Goal: Task Accomplishment & Management: Manage account settings

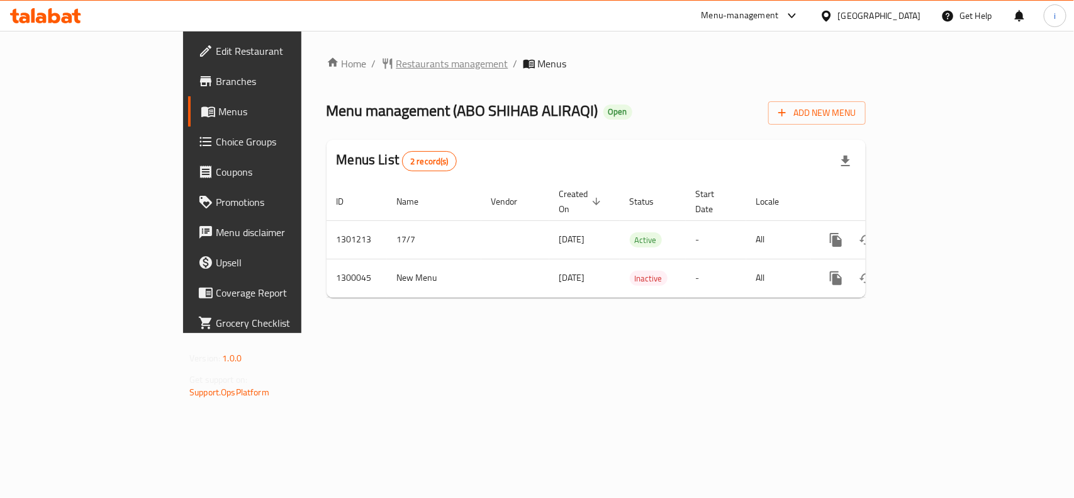
click at [396, 65] on span "Restaurants management" at bounding box center [452, 63] width 112 height 15
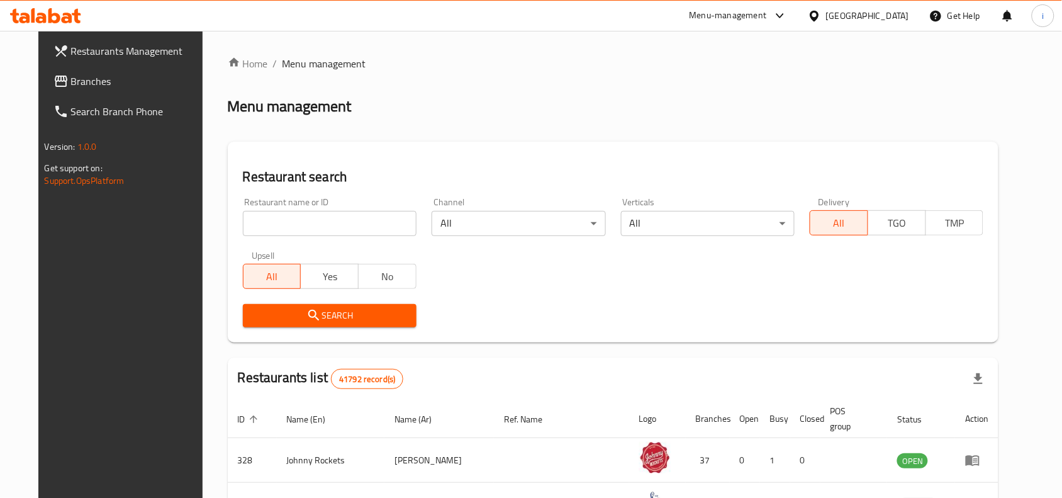
click at [300, 218] on input "search" at bounding box center [330, 223] width 174 height 25
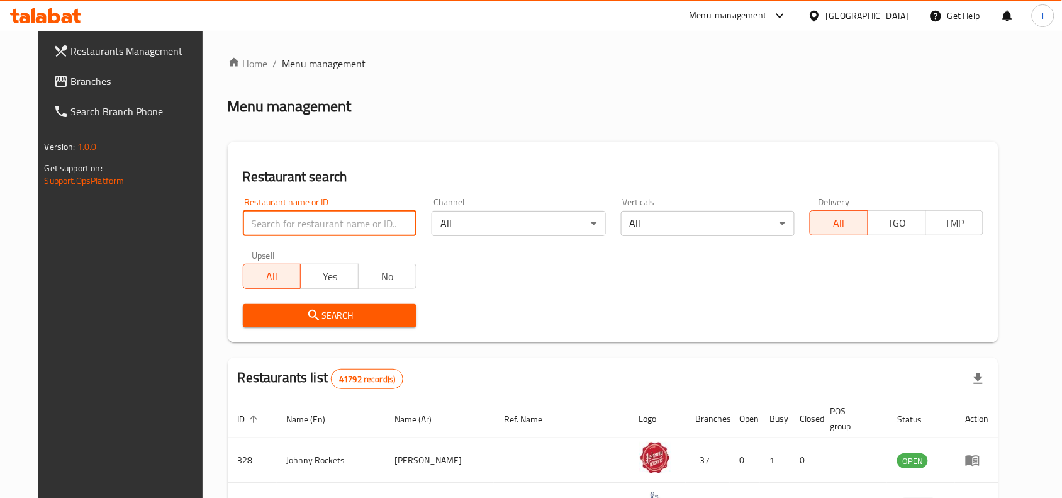
paste input "701529"
type input "701529"
click at [321, 312] on span "Search" at bounding box center [330, 316] width 154 height 16
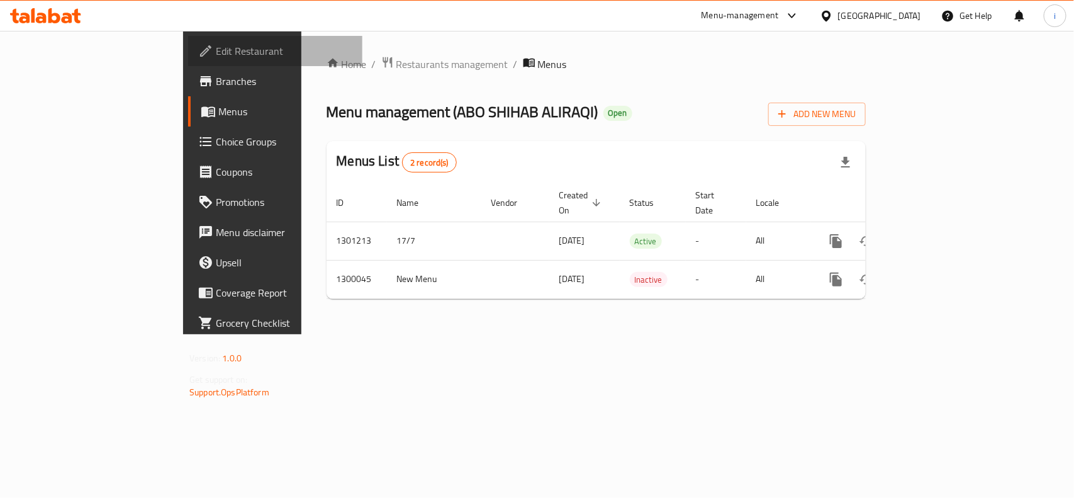
click at [216, 49] on span "Edit Restaurant" at bounding box center [284, 50] width 137 height 15
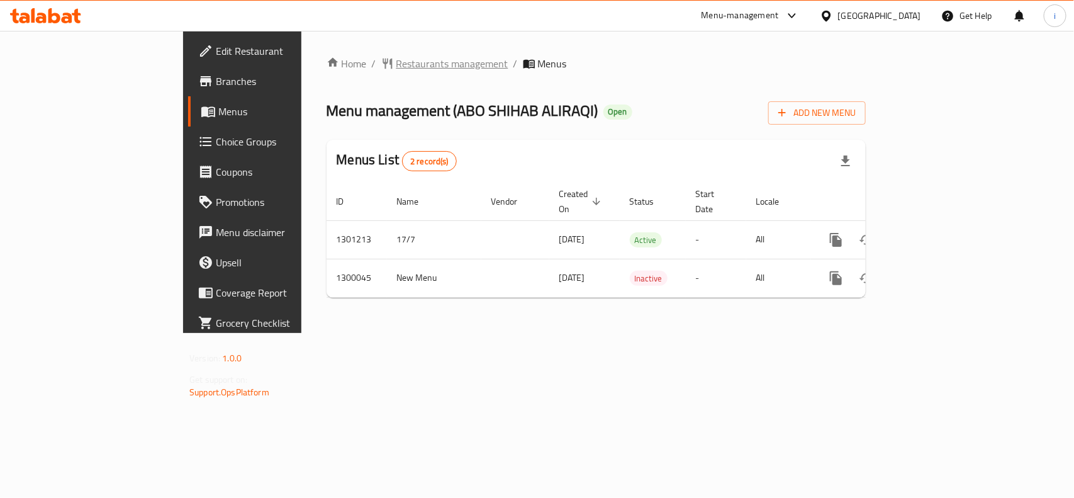
click at [396, 66] on span "Restaurants management" at bounding box center [452, 63] width 112 height 15
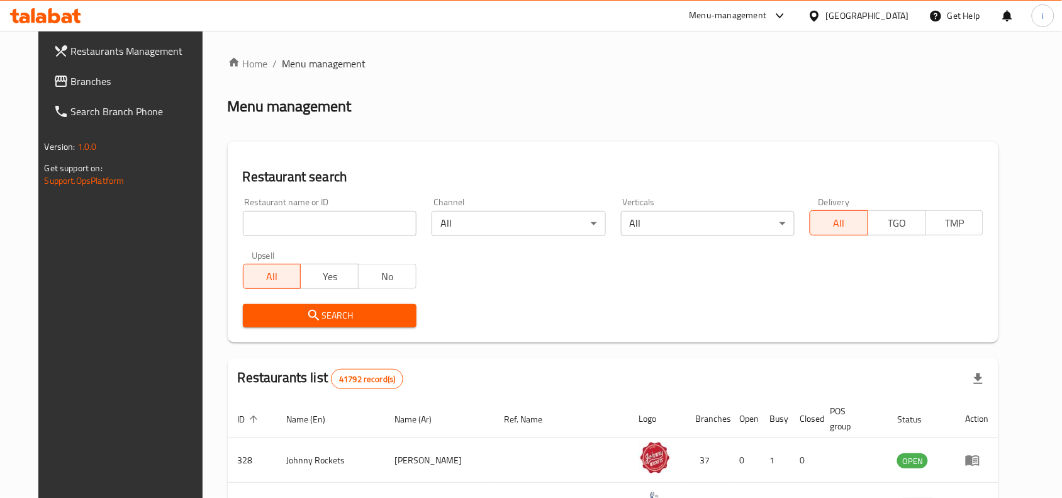
click at [310, 224] on input "search" at bounding box center [330, 223] width 174 height 25
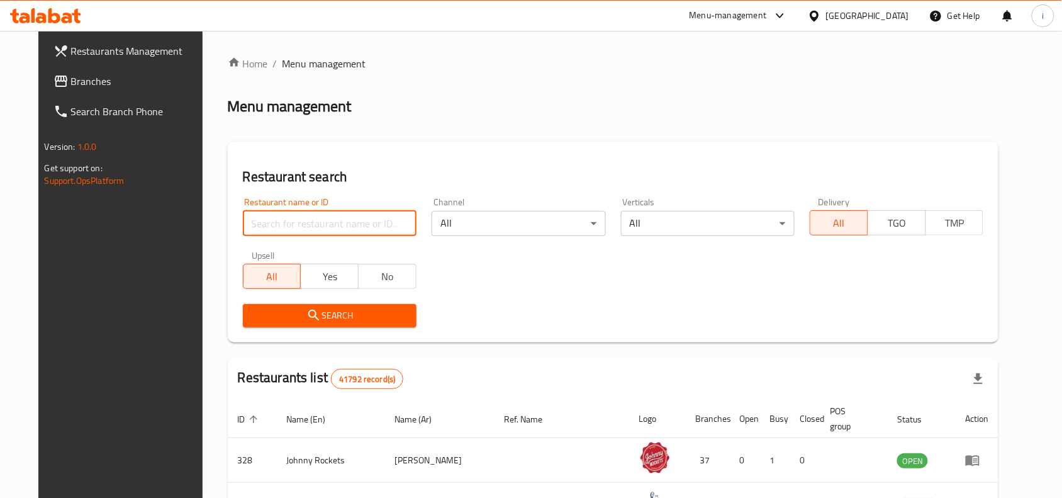
paste input "701529"
type input "701529"
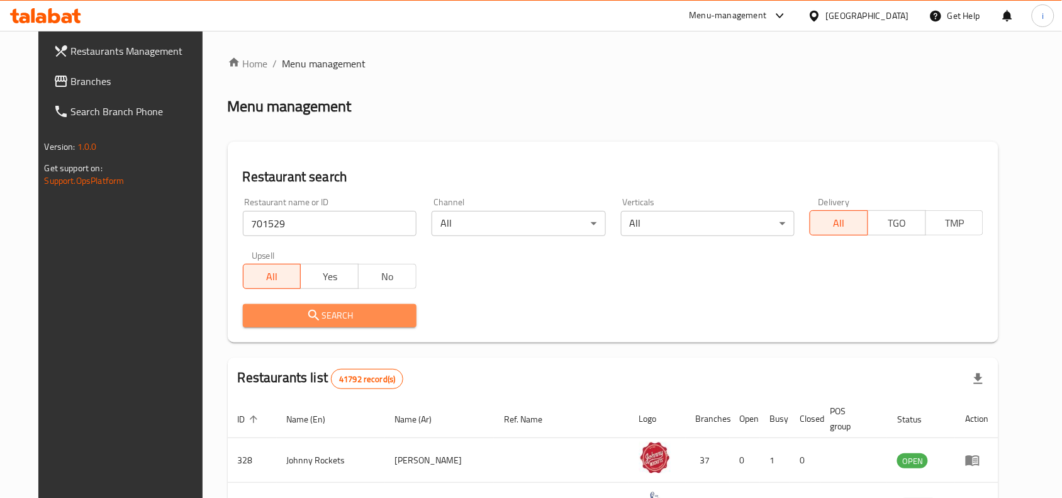
click at [332, 308] on span "Search" at bounding box center [330, 316] width 154 height 16
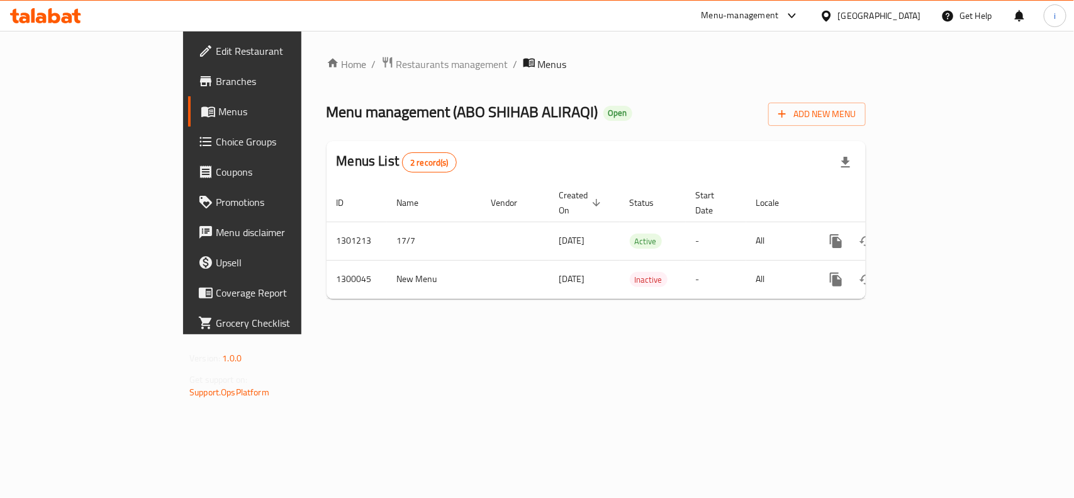
click at [216, 48] on span "Edit Restaurant" at bounding box center [284, 50] width 137 height 15
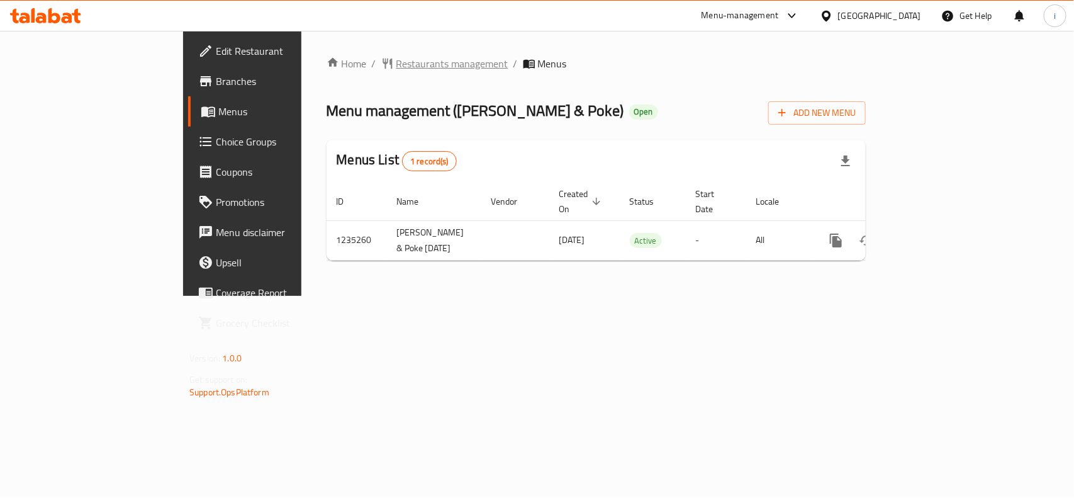
click at [396, 62] on span "Restaurants management" at bounding box center [452, 63] width 112 height 15
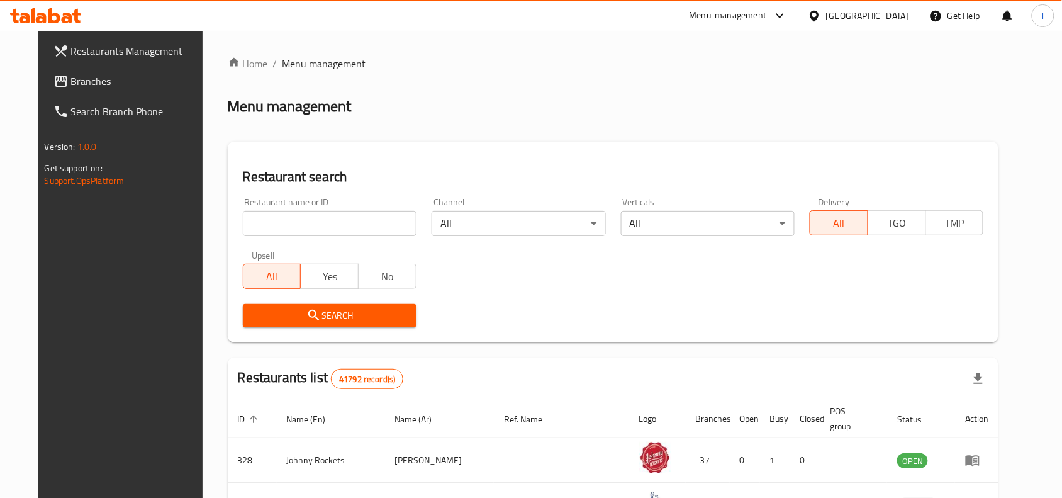
click at [313, 222] on input "search" at bounding box center [330, 223] width 174 height 25
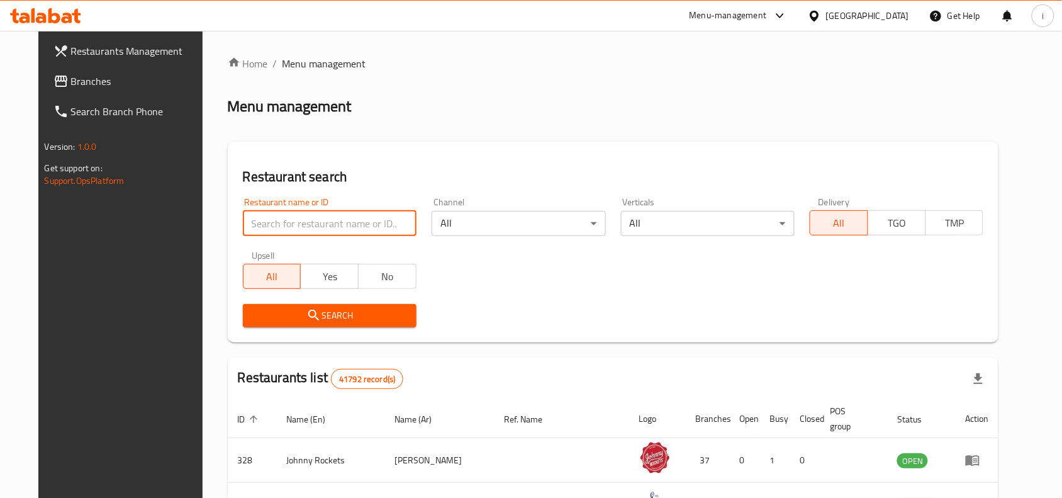
paste input "678627"
type input "678627"
click at [273, 310] on span "Search" at bounding box center [330, 316] width 154 height 16
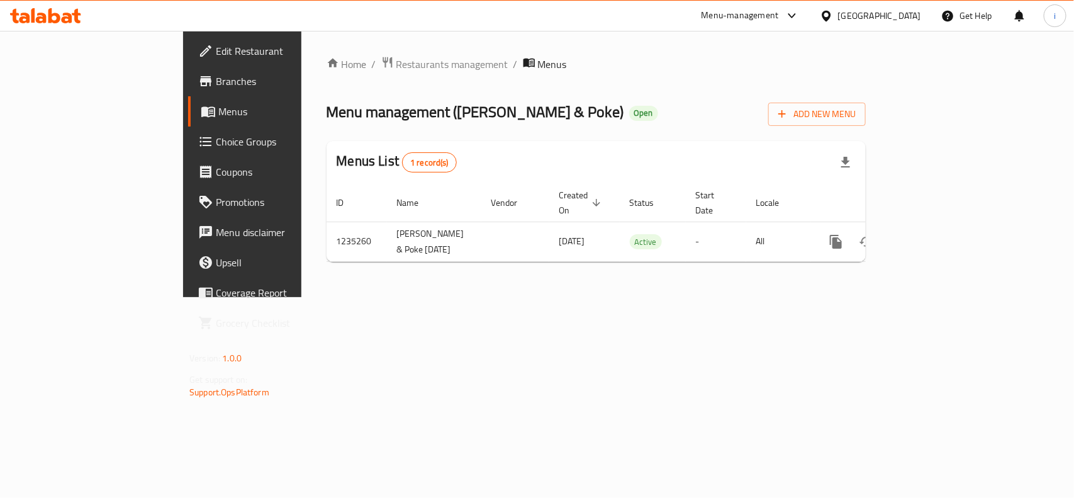
click at [216, 52] on span "Edit Restaurant" at bounding box center [284, 50] width 137 height 15
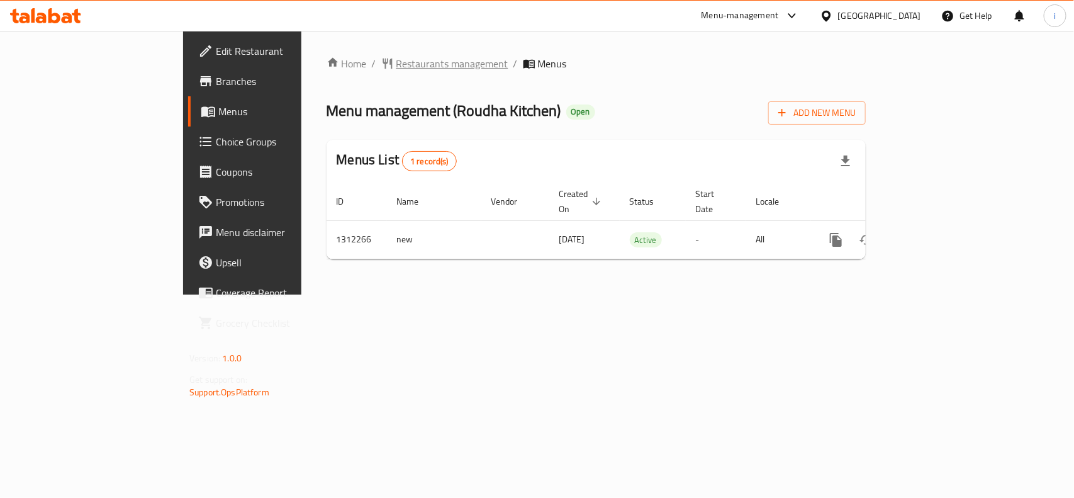
click at [396, 61] on span "Restaurants management" at bounding box center [452, 63] width 112 height 15
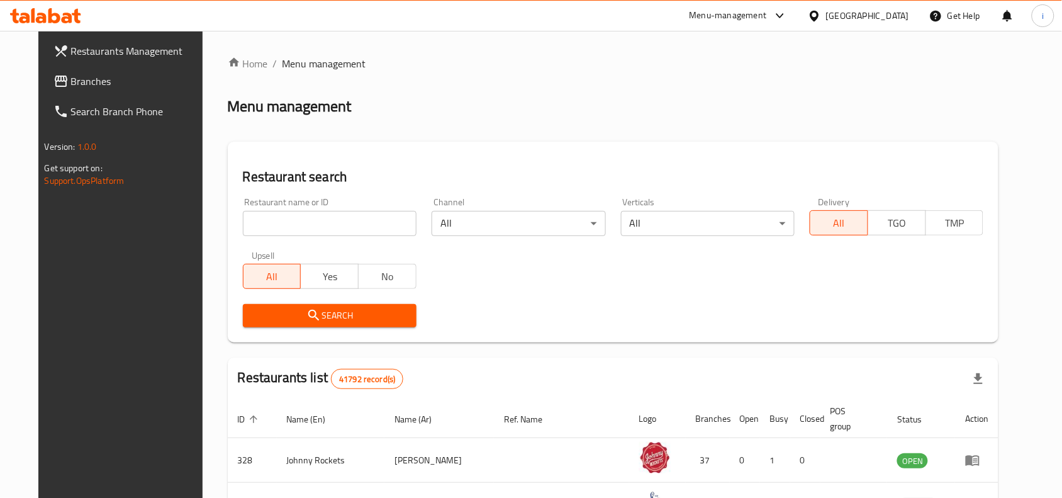
click at [362, 222] on input "search" at bounding box center [330, 223] width 174 height 25
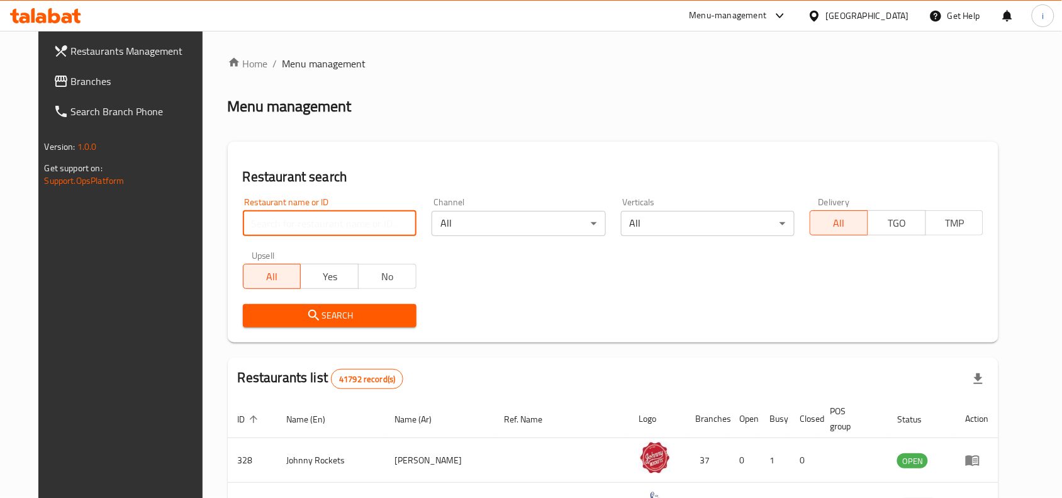
paste input "705839"
type input "705839"
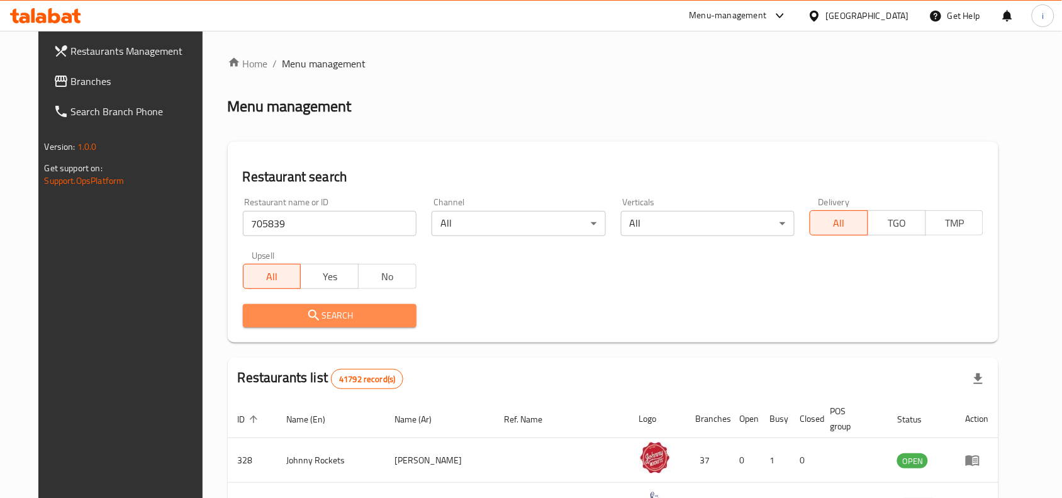
click at [366, 310] on span "Search" at bounding box center [330, 316] width 154 height 16
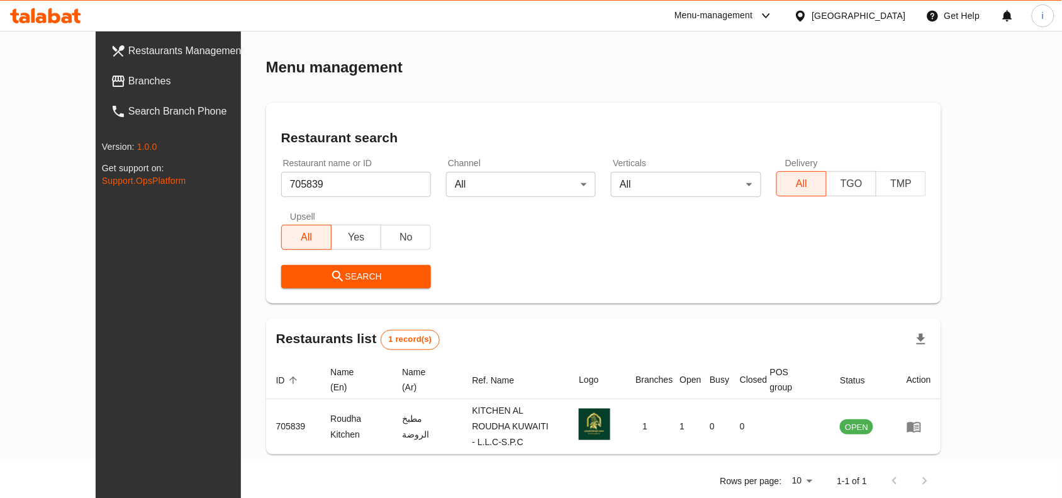
scroll to position [38, 0]
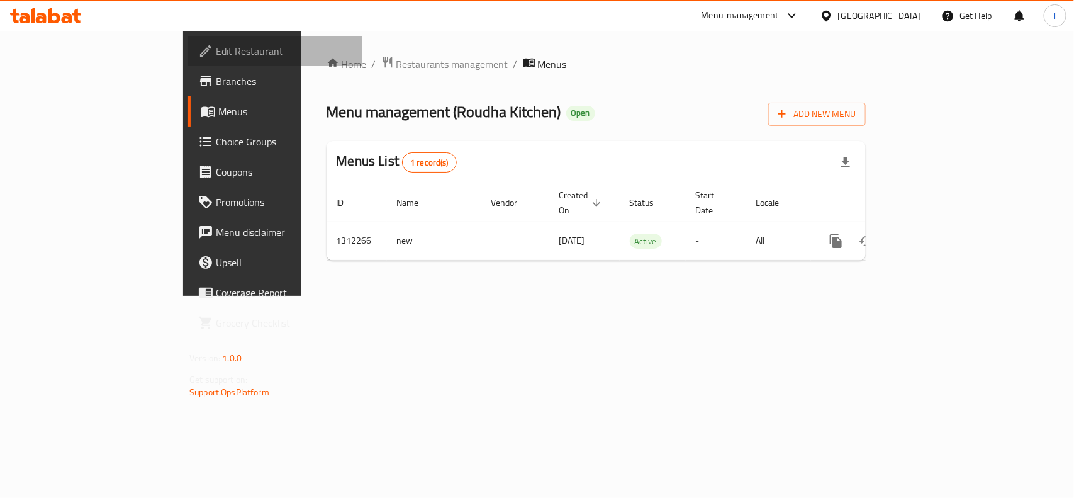
click at [216, 54] on span "Edit Restaurant" at bounding box center [284, 50] width 137 height 15
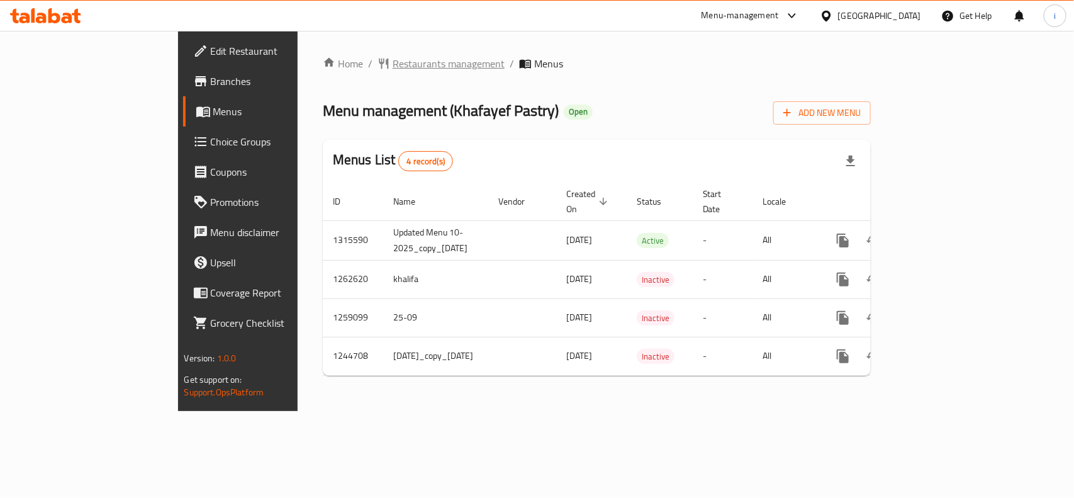
click at [393, 62] on span "Restaurants management" at bounding box center [449, 63] width 112 height 15
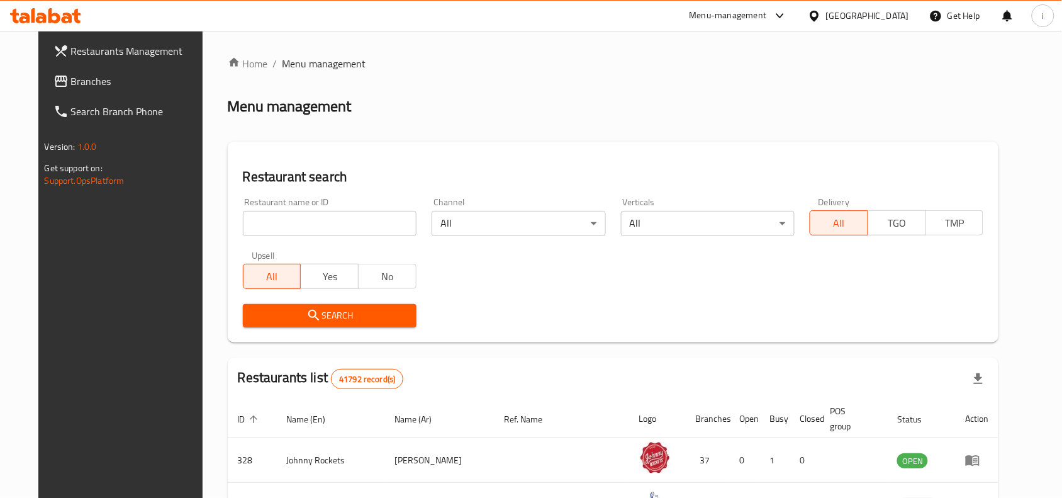
click at [301, 221] on input "search" at bounding box center [330, 223] width 174 height 25
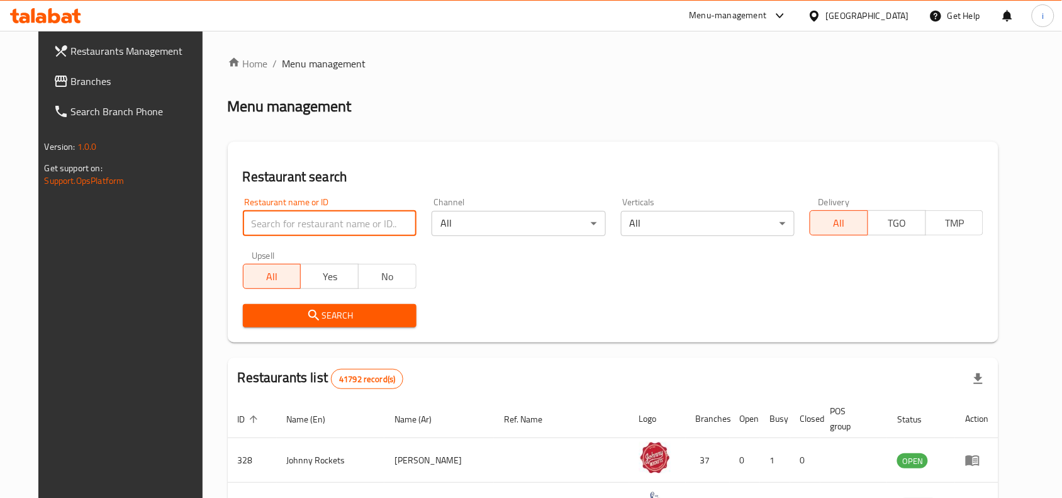
paste input "10694"
type input "10694"
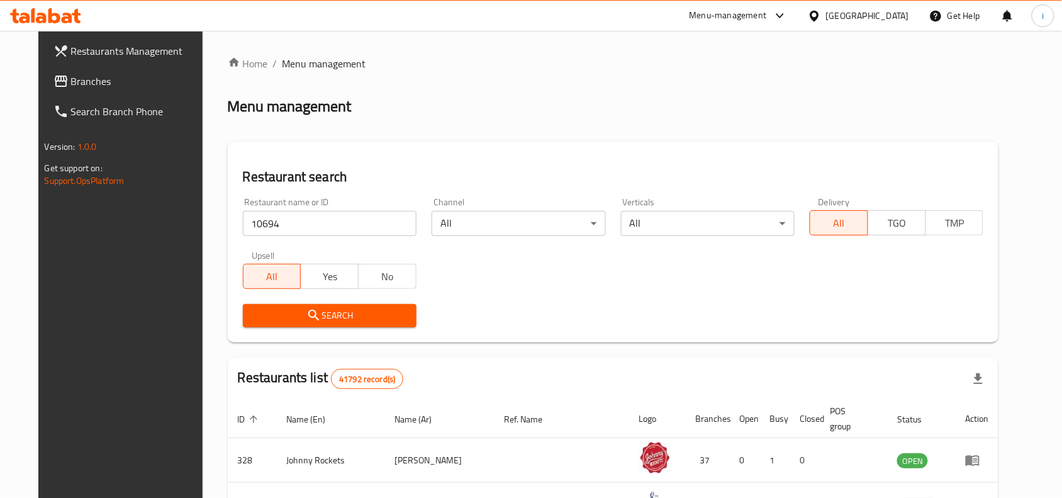
click at [334, 310] on span "Search" at bounding box center [330, 316] width 154 height 16
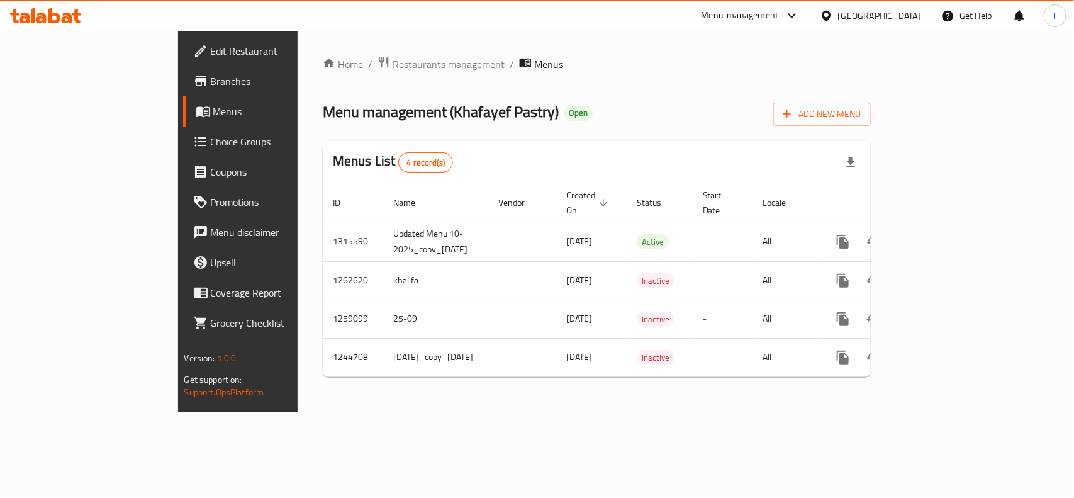
click at [211, 54] on span "Edit Restaurant" at bounding box center [279, 50] width 137 height 15
click at [393, 63] on span "Restaurants management" at bounding box center [449, 63] width 112 height 15
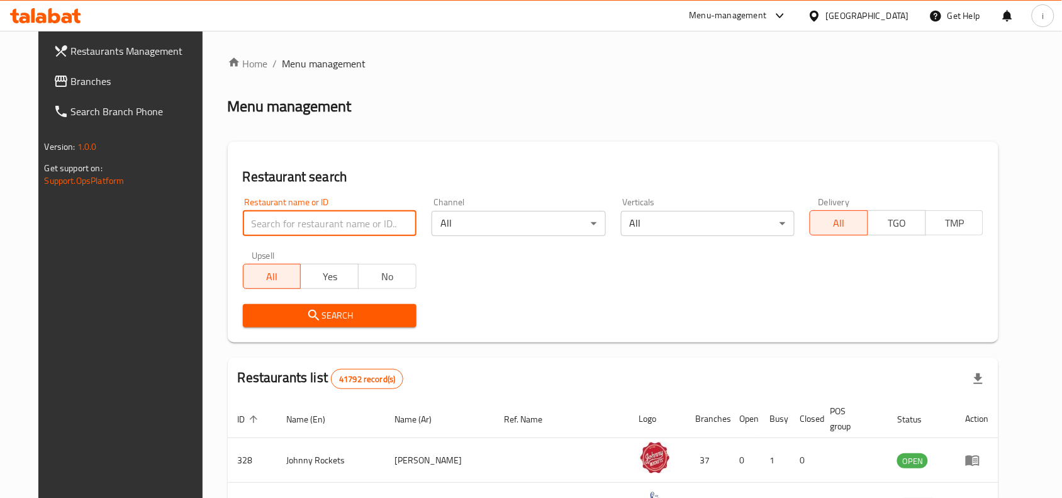
click at [326, 220] on input "search" at bounding box center [330, 223] width 174 height 25
paste input "10694"
type input "10694"
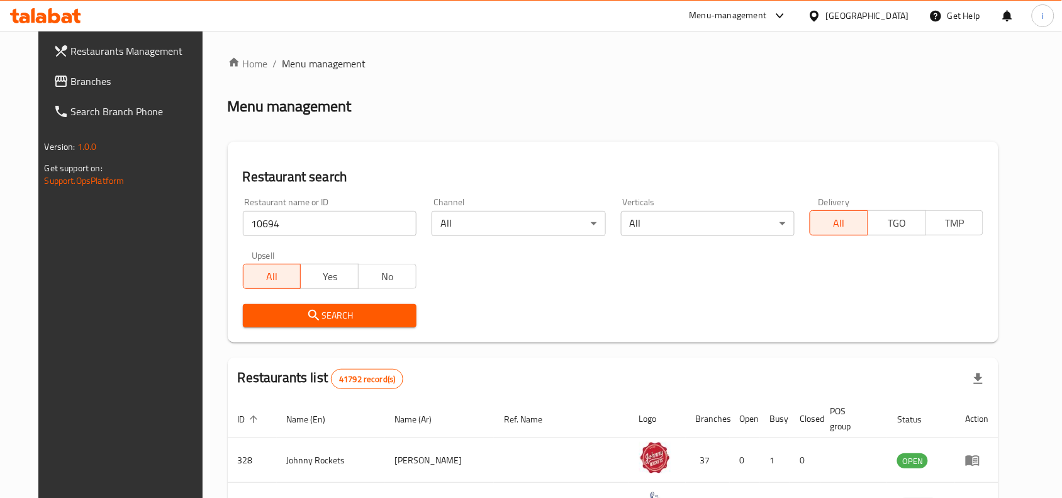
click at [338, 310] on span "Search" at bounding box center [330, 316] width 154 height 16
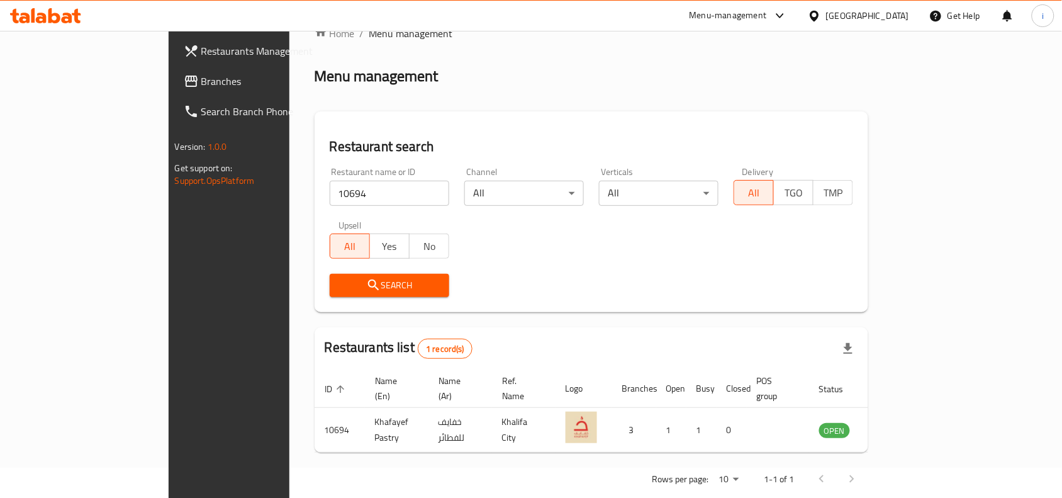
scroll to position [39, 0]
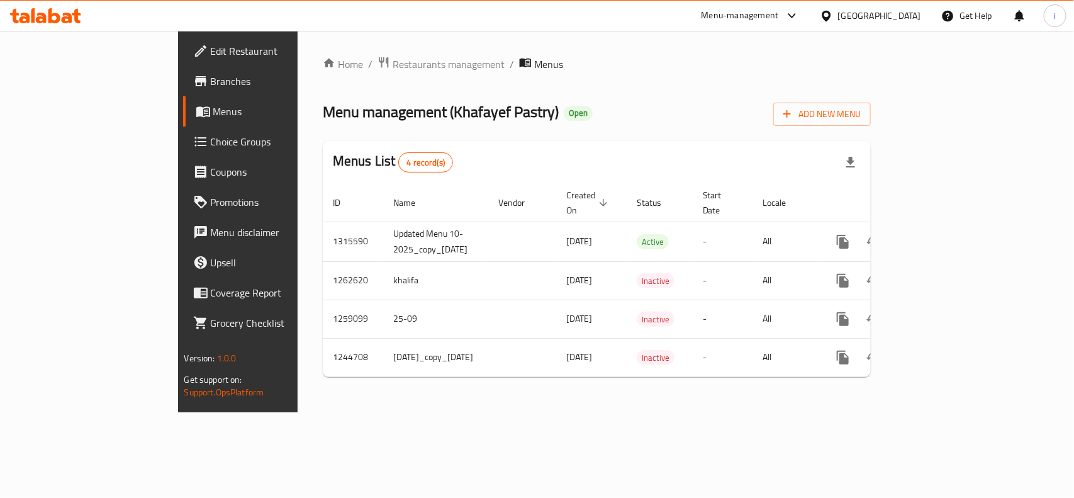
click at [211, 57] on span "Edit Restaurant" at bounding box center [279, 50] width 137 height 15
